Goal: Information Seeking & Learning: Understand process/instructions

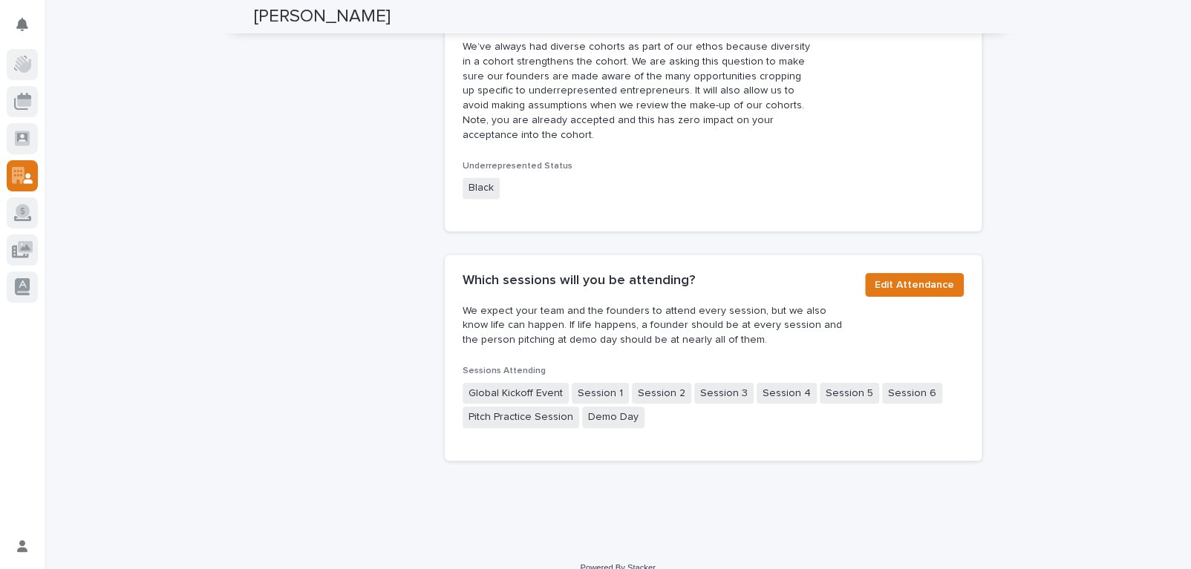
scroll to position [1346, 0]
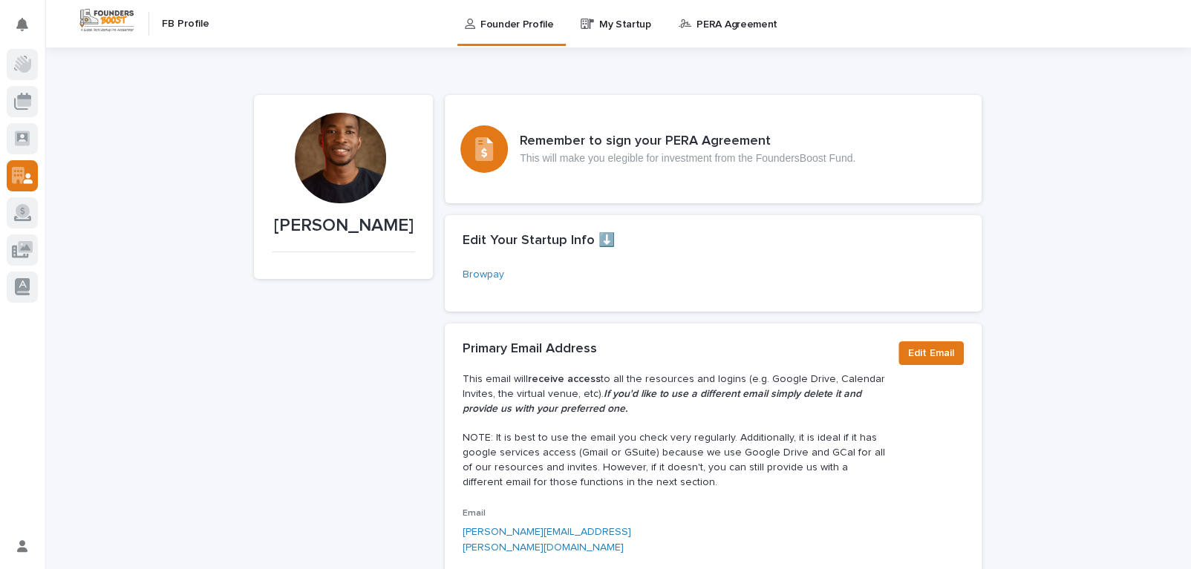
click at [698, 25] on p "PERA Agreement" at bounding box center [736, 15] width 81 height 31
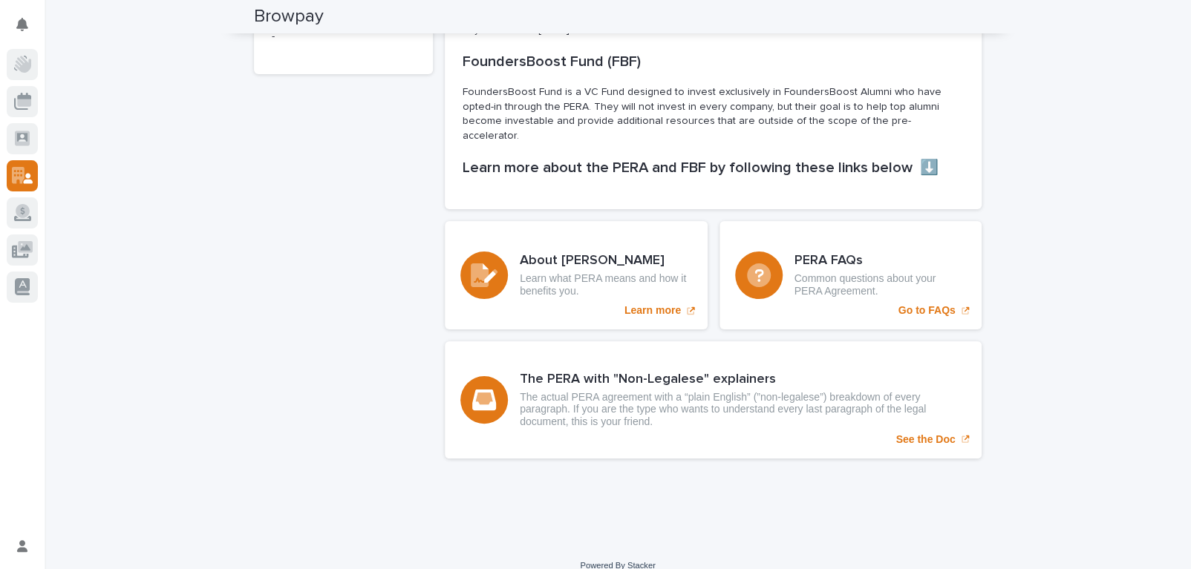
scroll to position [324, 0]
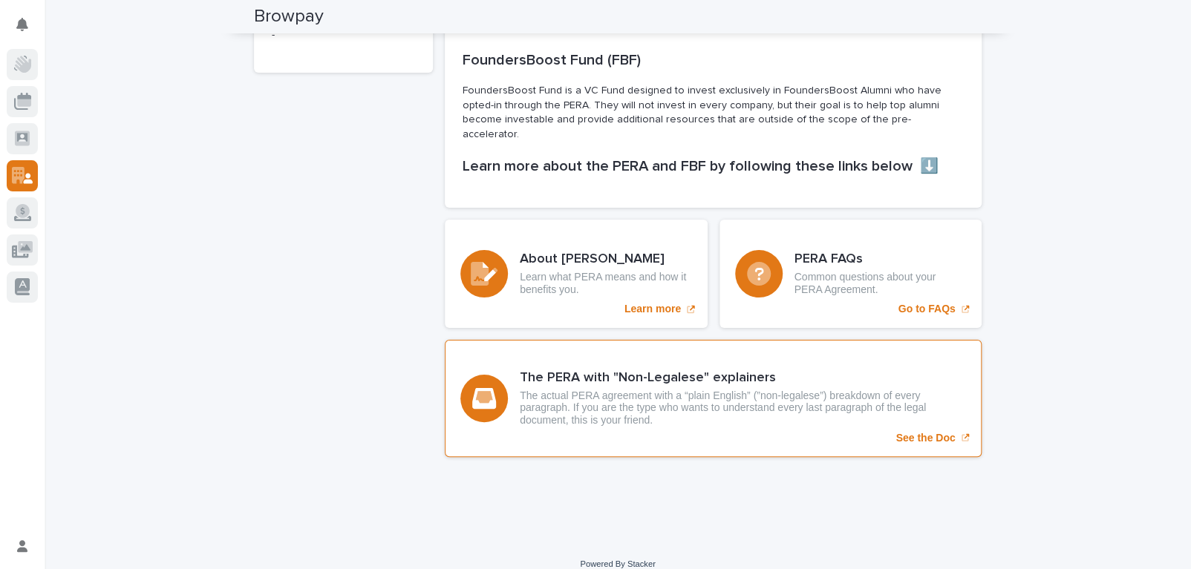
click at [927, 432] on p "See the Doc" at bounding box center [924, 438] width 59 height 13
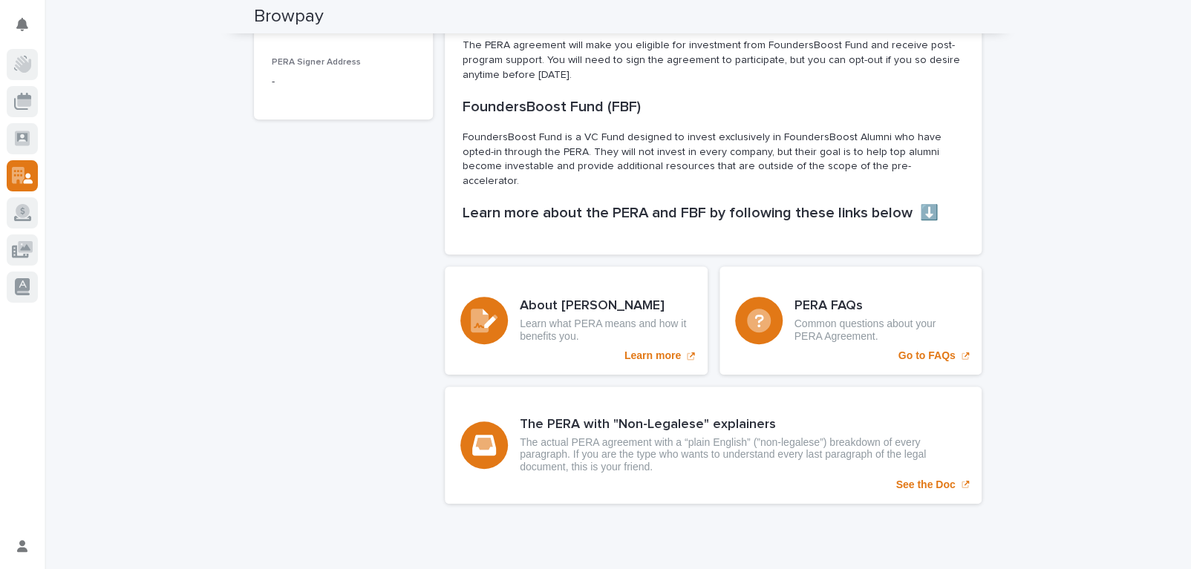
scroll to position [284, 0]
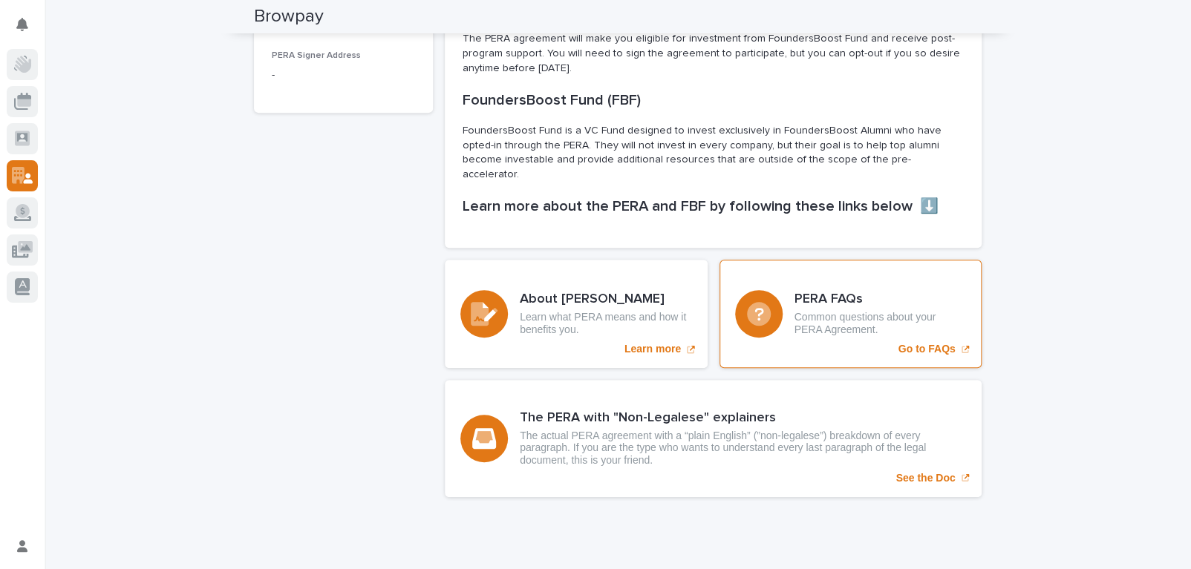
click at [911, 343] on p "Go to FAQs" at bounding box center [926, 349] width 57 height 13
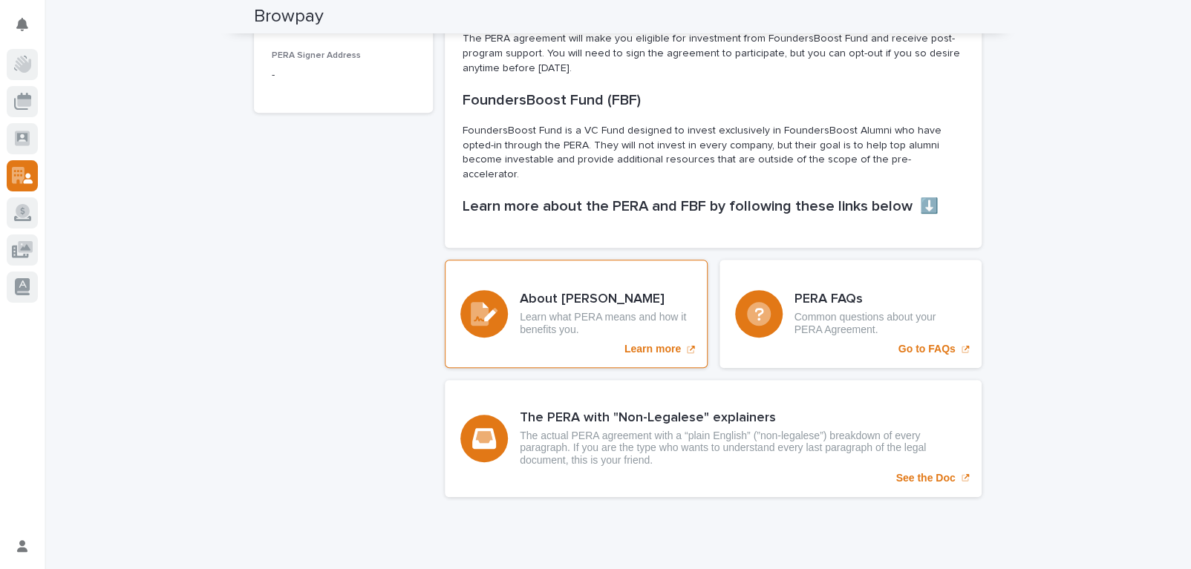
click at [633, 343] on p "Learn more" at bounding box center [652, 349] width 56 height 13
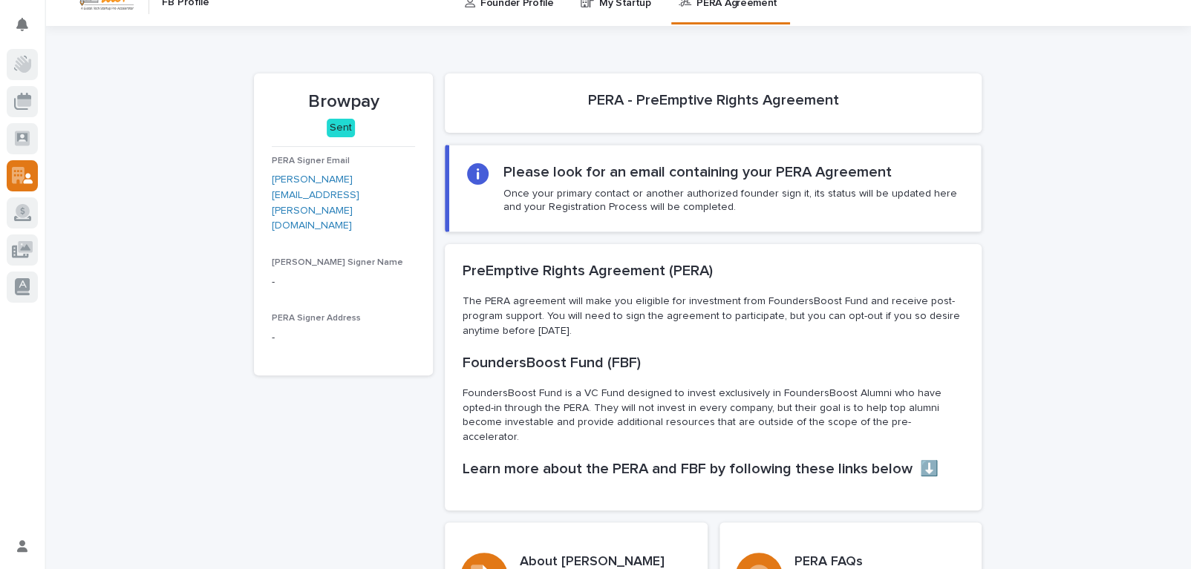
scroll to position [22, 0]
click at [604, 183] on div "Please look for an email containing your PERA Agreement Once your primary conta…" at bounding box center [733, 188] width 460 height 50
click at [546, 200] on p "Once your primary contact or another authorized founder sign it, its status wil…" at bounding box center [733, 199] width 460 height 27
click at [713, 218] on section "Please look for an email containing your PERA Agreement Once your primary conta…" at bounding box center [713, 188] width 537 height 88
